Goal: Task Accomplishment & Management: Use online tool/utility

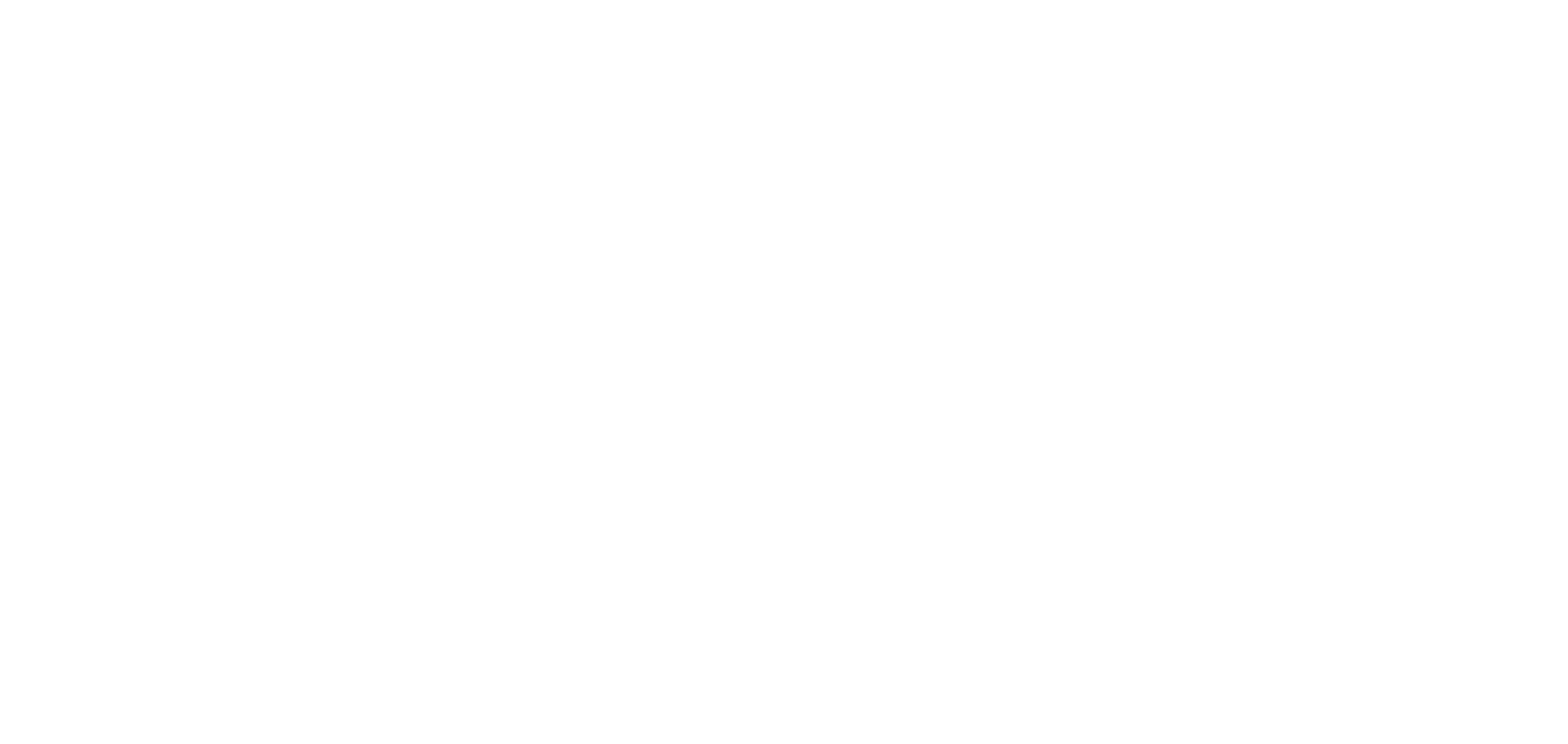
click at [151, 117] on body at bounding box center [784, 372] width 1568 height 744
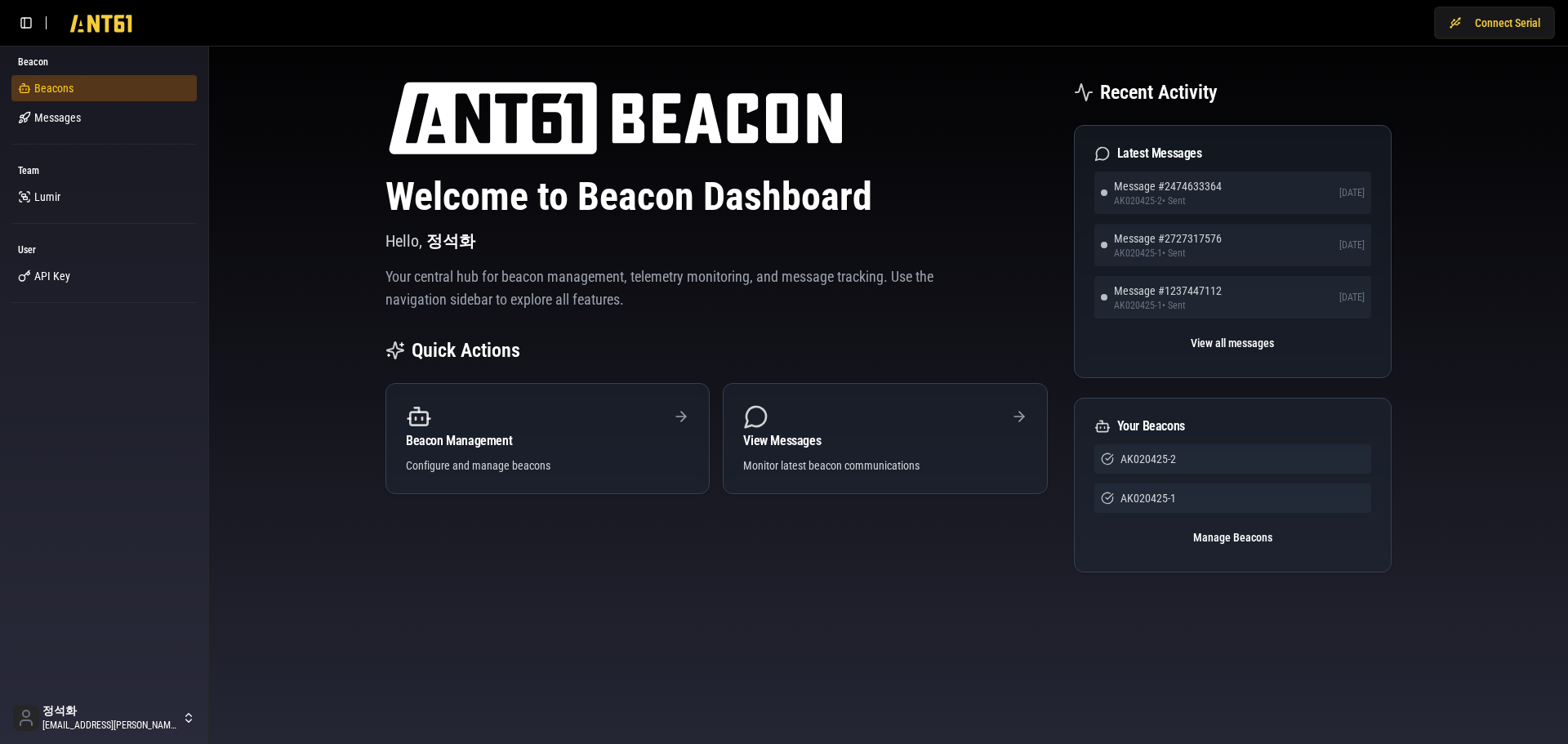
click at [54, 92] on span "Beacons" at bounding box center [54, 88] width 40 height 17
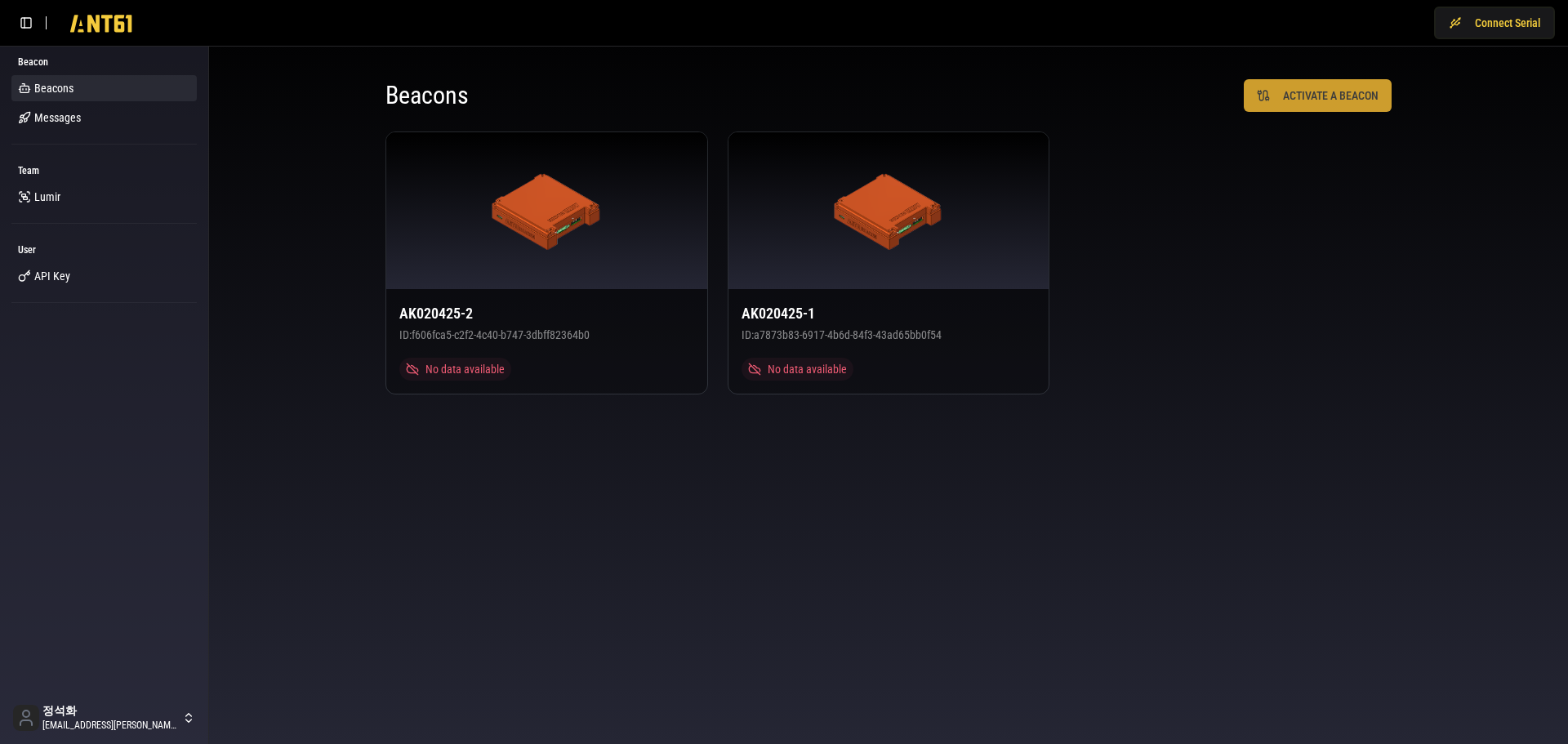
click at [1342, 89] on button "ACTIVATE A BEACON" at bounding box center [1318, 95] width 147 height 32
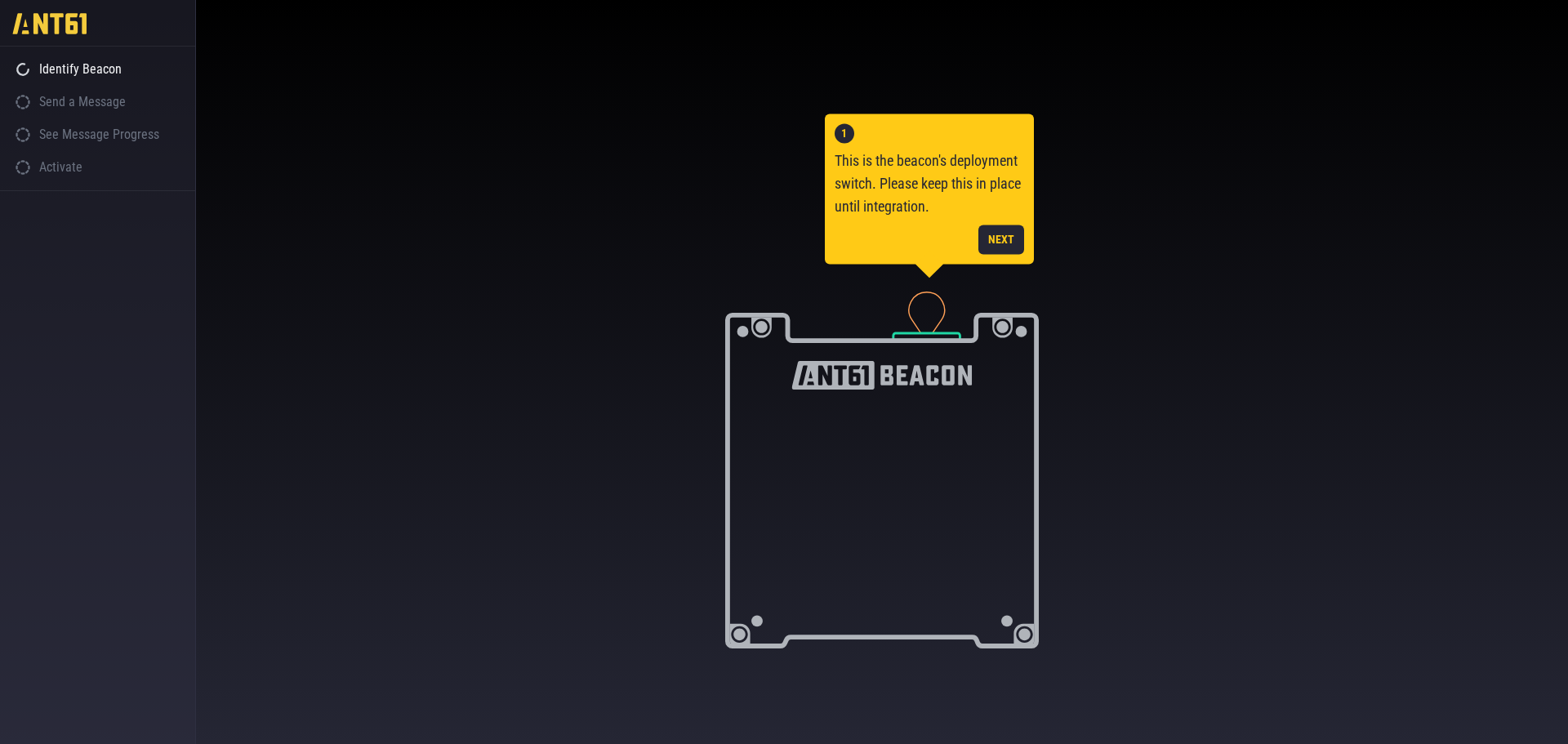
click at [320, 246] on div "1 This is the beacon's deployment switch. Please keep this in place until integ…" at bounding box center [881, 378] width 1372 height 691
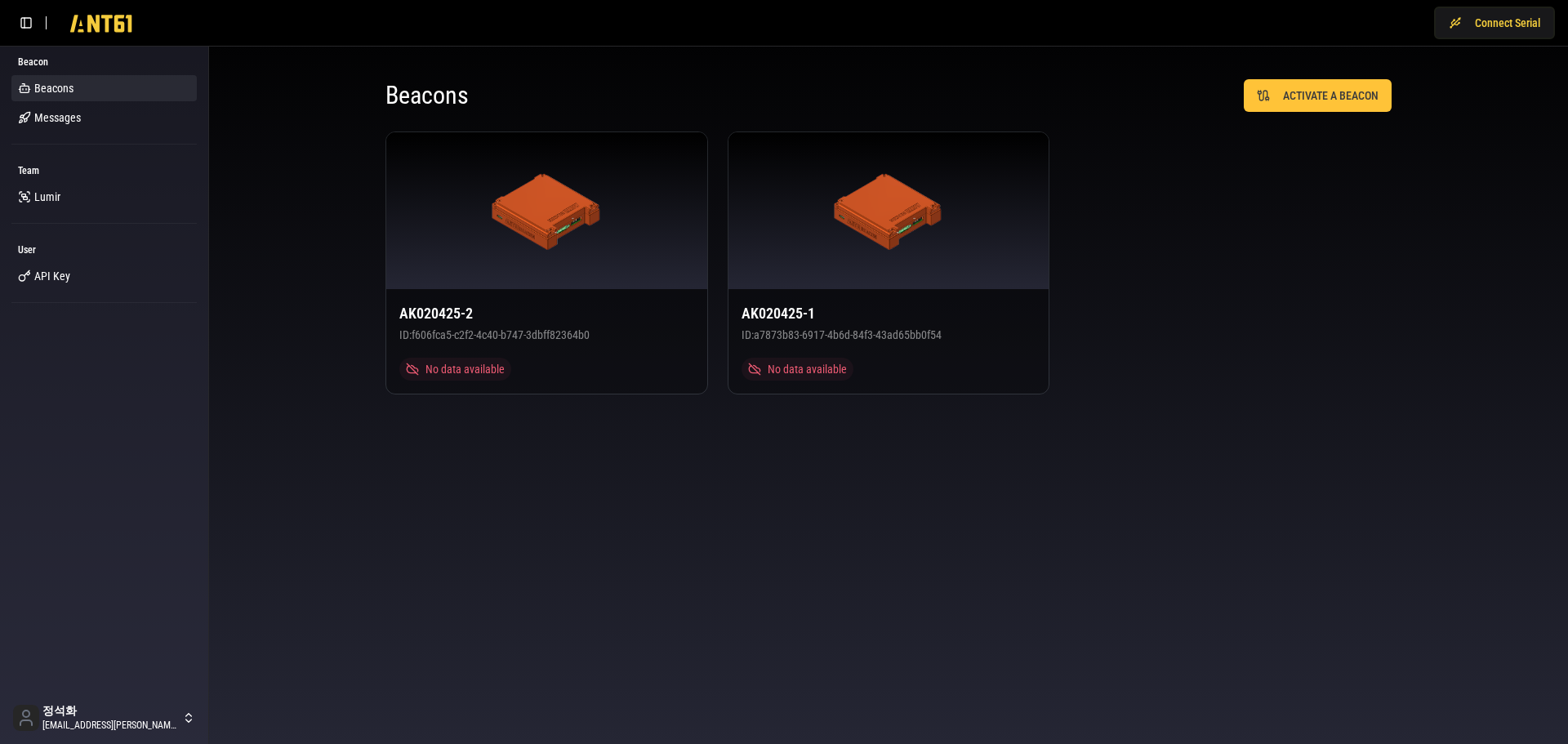
click at [1319, 208] on div "AK020425-2 ID: f606fca5-c2f2-4c40-b747-3dbff82364b0 No data available AK020425-…" at bounding box center [888, 263] width 1006 height 263
click at [47, 203] on span "Lumir" at bounding box center [47, 197] width 26 height 17
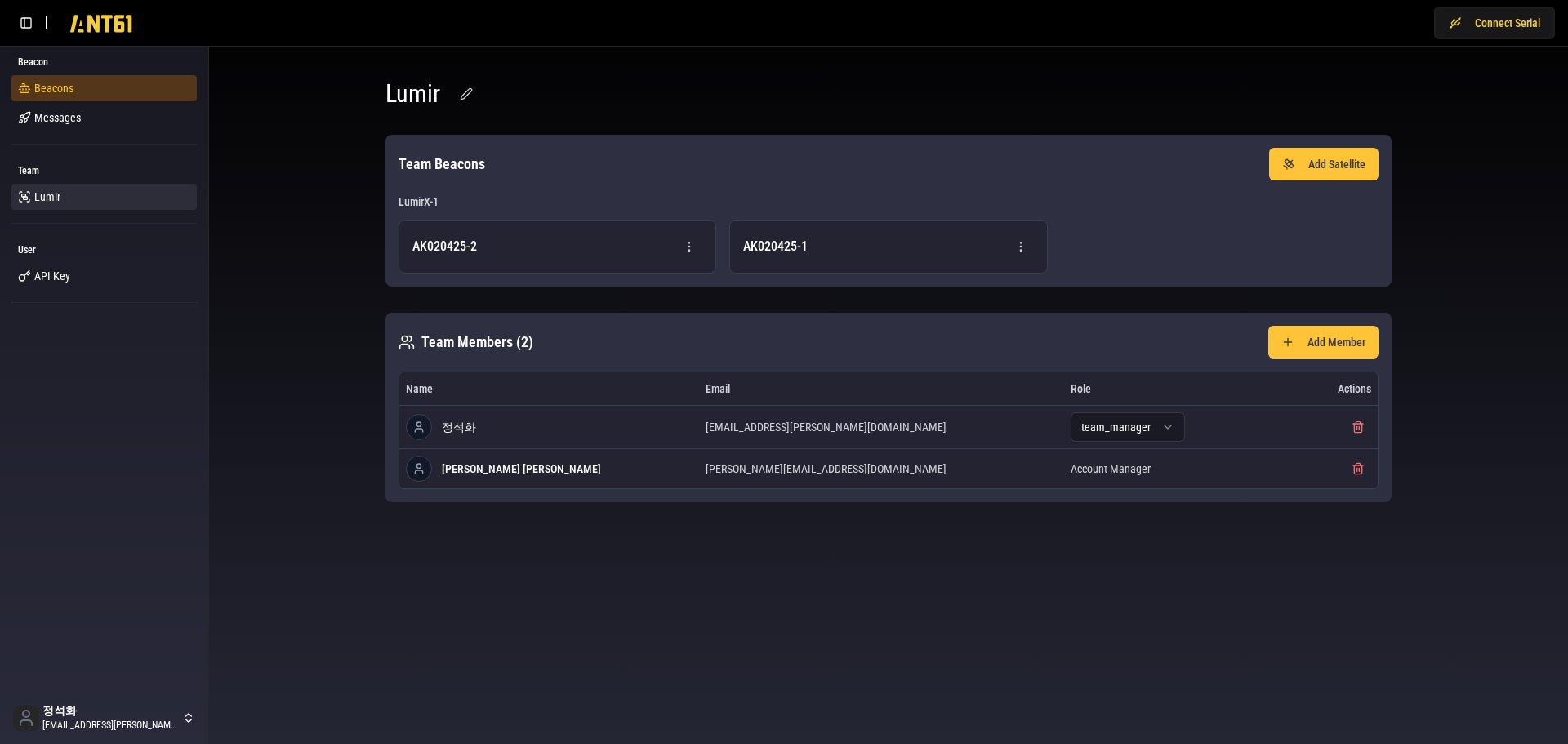
click at [74, 85] on link "Beacons" at bounding box center [104, 89] width 185 height 26
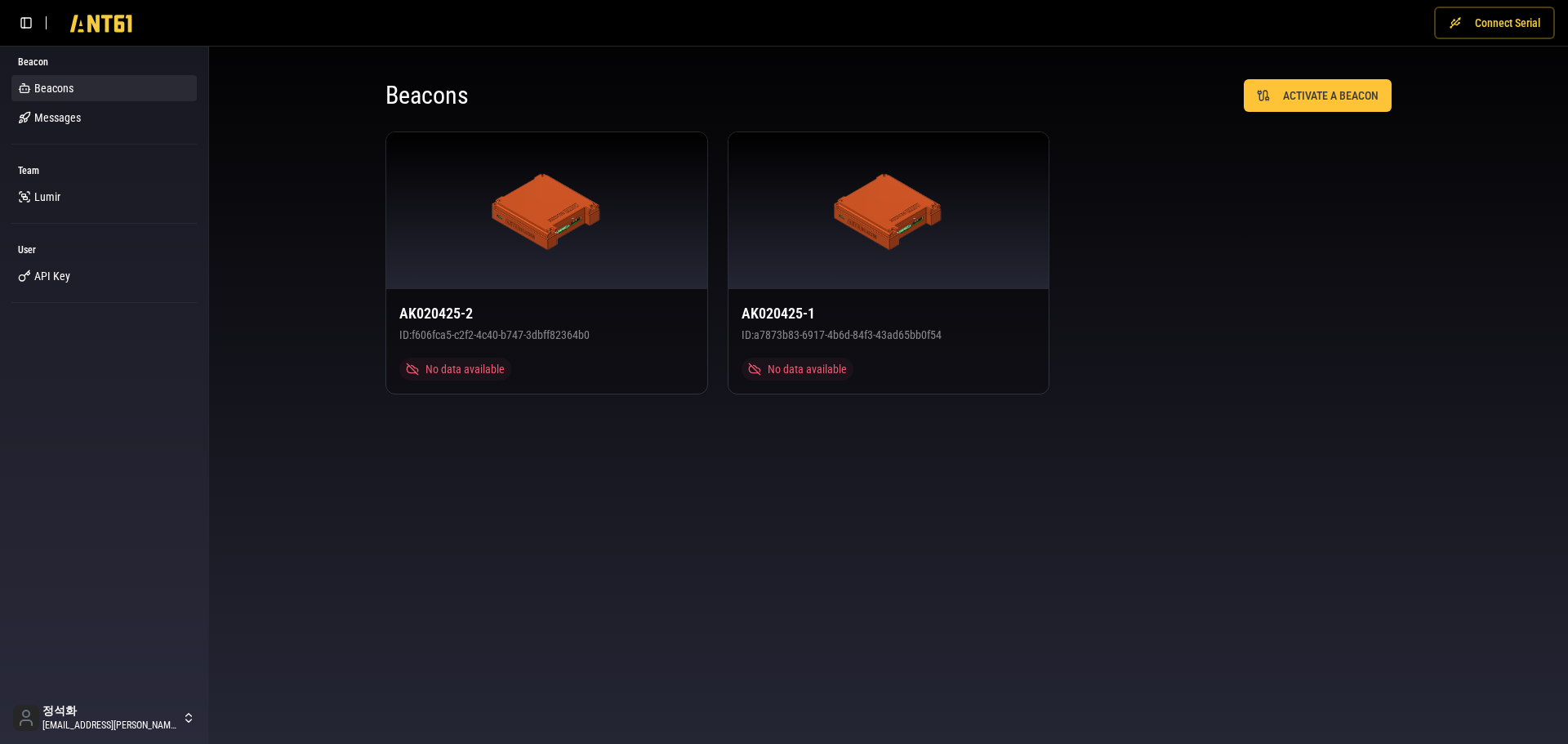
click at [1512, 22] on button "Connect Serial" at bounding box center [1495, 22] width 121 height 32
click at [1230, 427] on body "Connect Serial Beacon Beacons Messages Team [PERSON_NAME] User API Key 정석화 [EMA…" at bounding box center [784, 372] width 1568 height 744
click at [1000, 583] on body "Connect Serial Beacon Beacons Messages Team [PERSON_NAME] User API Key 정석화 [EMA…" at bounding box center [784, 372] width 1568 height 744
click at [880, 386] on div "AK020425-1 ID: a7873b83-6917-4b6d-84f3-43ad65bb0f54 No data available" at bounding box center [889, 340] width 321 height 104
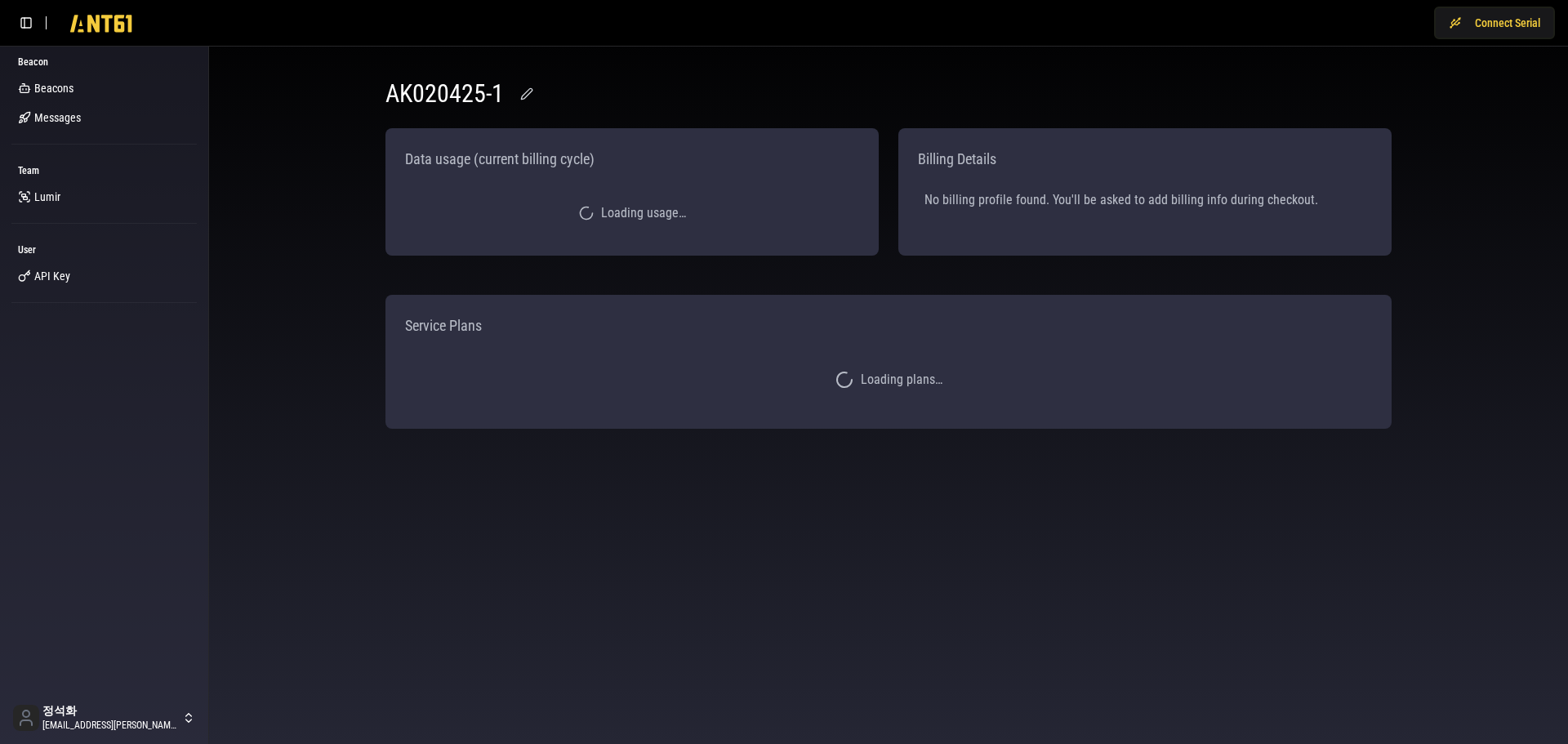
drag, startPoint x: 1470, startPoint y: 461, endPoint x: 1492, endPoint y: 506, distance: 50.1
click at [1469, 461] on body "Connect Serial Beacon Beacons Messages Team [PERSON_NAME] User API Key 정석화 [EMA…" at bounding box center [784, 372] width 1568 height 744
